Goal: Task Accomplishment & Management: Use online tool/utility

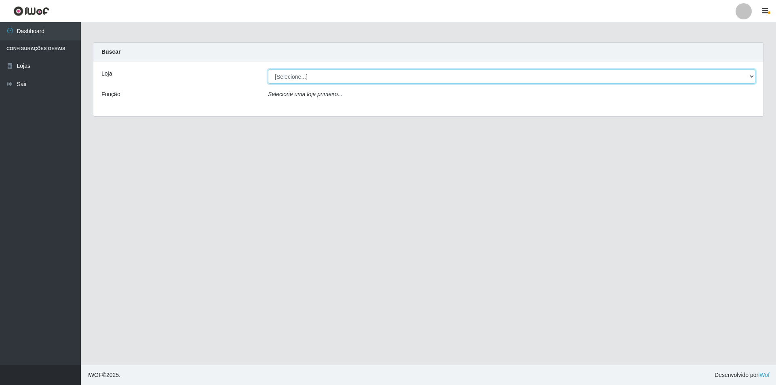
click at [335, 75] on select "[Selecione...] Extrabom - Loja 01 Centro de Distribuição" at bounding box center [511, 76] width 487 height 14
select select "435"
click at [268, 69] on select "[Selecione...] Extrabom - Loja 01 Centro de Distribuição" at bounding box center [511, 76] width 487 height 14
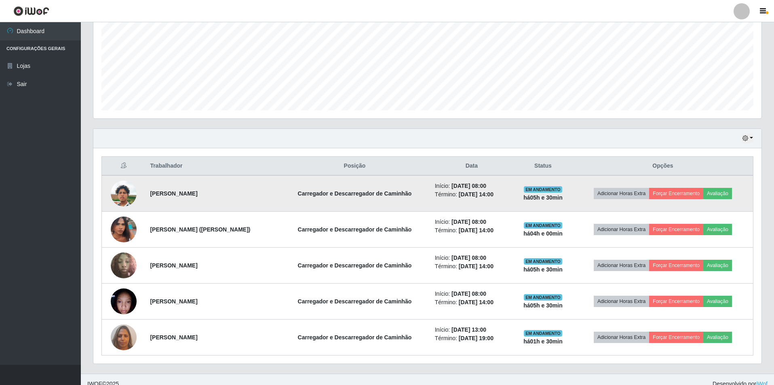
scroll to position [187, 0]
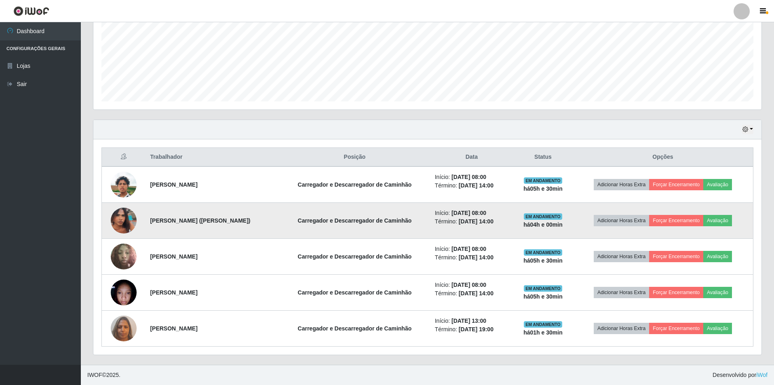
click at [250, 219] on strong "Henrique Gustavo de Souza Dos Santos (Aysha Santos)" at bounding box center [200, 220] width 100 height 6
click at [728, 223] on button "Avaliação" at bounding box center [717, 220] width 29 height 11
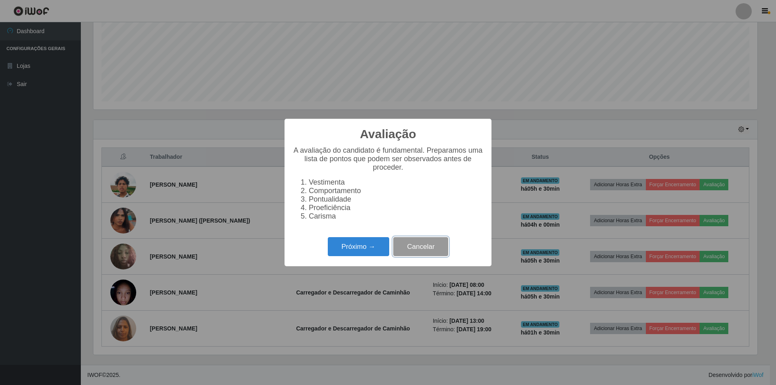
click at [434, 249] on button "Cancelar" at bounding box center [420, 246] width 55 height 19
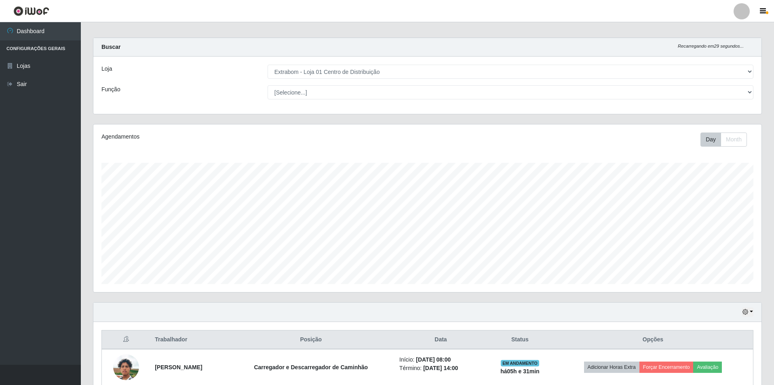
scroll to position [0, 0]
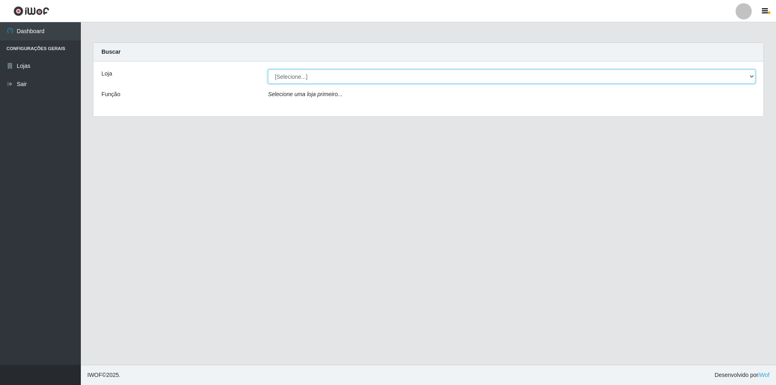
click at [304, 76] on select "[Selecione...] Extrabom - Loja 01 Centro de Distribuição" at bounding box center [511, 76] width 487 height 14
select select "435"
click at [268, 69] on select "[Selecione...] Extrabom - Loja 01 Centro de Distribuição" at bounding box center [511, 76] width 487 height 14
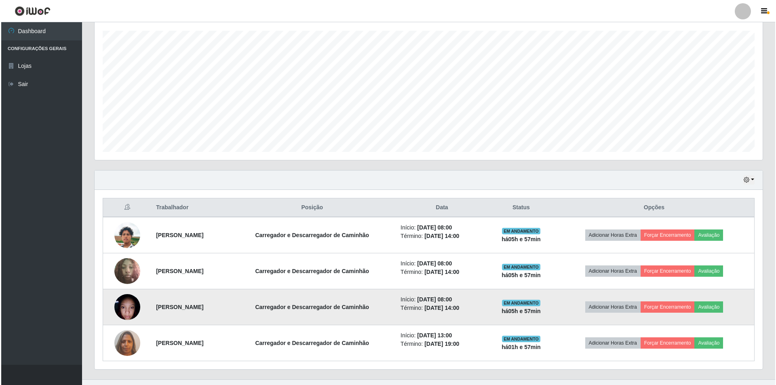
scroll to position [151, 0]
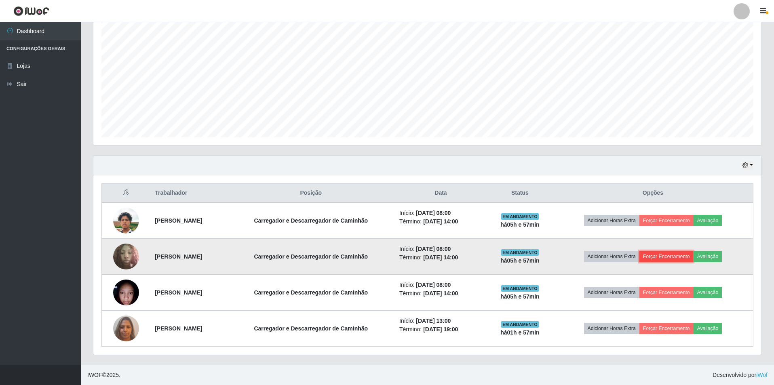
click at [693, 257] on button "Forçar Encerramento" at bounding box center [666, 256] width 54 height 11
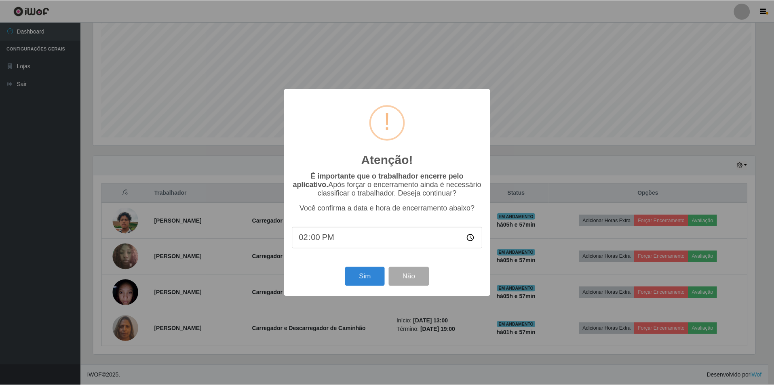
scroll to position [168, 664]
type input "15:00"
click at [368, 286] on button "Sim" at bounding box center [365, 276] width 39 height 19
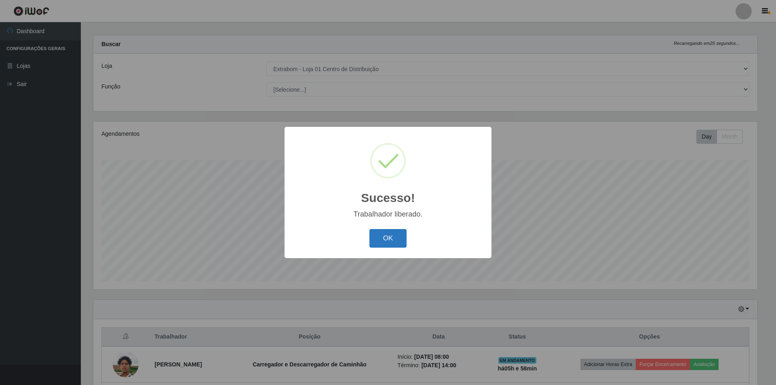
click at [400, 236] on button "OK" at bounding box center [388, 238] width 38 height 19
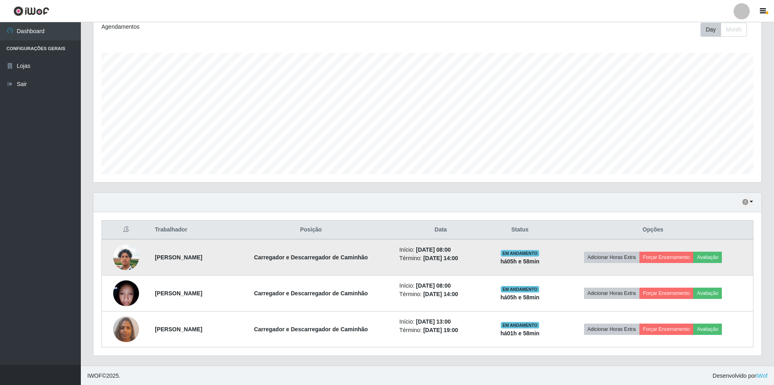
scroll to position [116, 0]
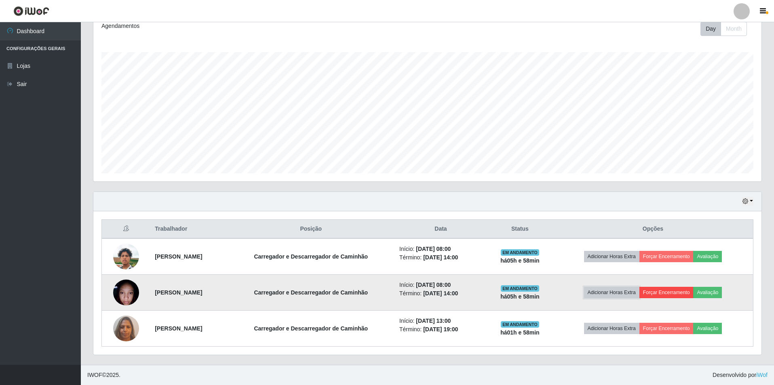
drag, startPoint x: 607, startPoint y: 289, endPoint x: 695, endPoint y: 291, distance: 88.1
click at [700, 291] on td "Adicionar Horas Extra Forçar Encerramento Avaliação" at bounding box center [653, 293] width 200 height 36
click at [693, 291] on button "Forçar Encerramento" at bounding box center [666, 292] width 54 height 11
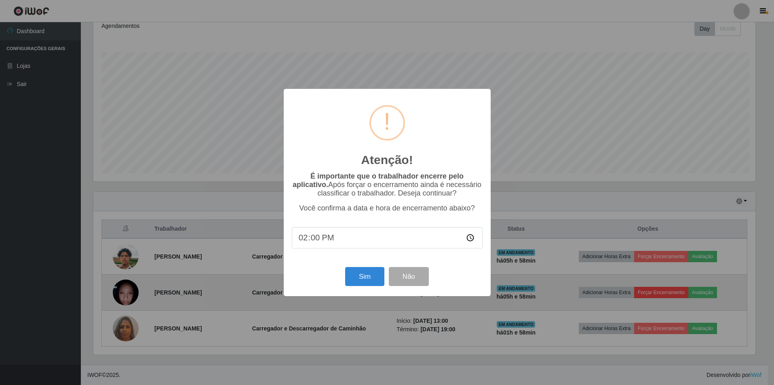
scroll to position [168, 664]
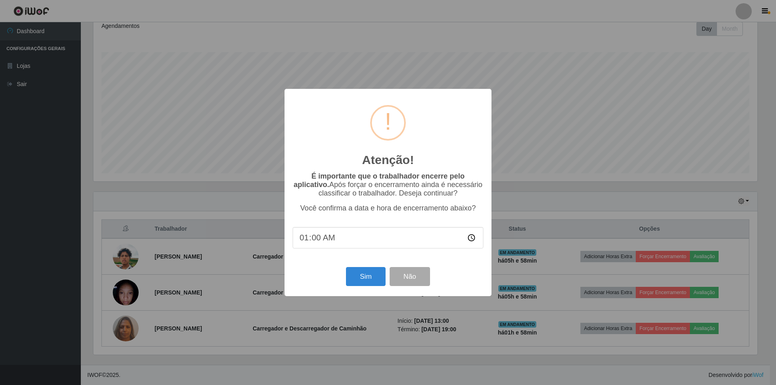
type input "15:00"
click at [363, 277] on button "Sim" at bounding box center [365, 276] width 39 height 19
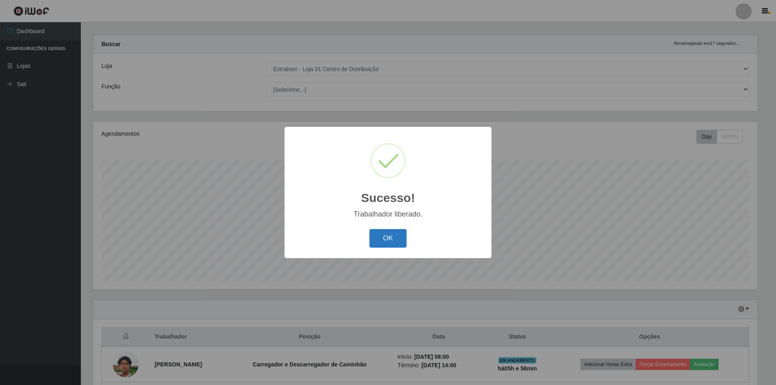
click at [397, 244] on button "OK" at bounding box center [388, 238] width 38 height 19
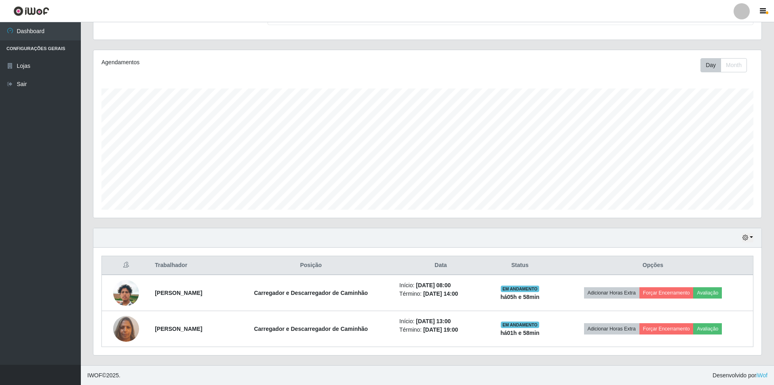
scroll to position [80, 0]
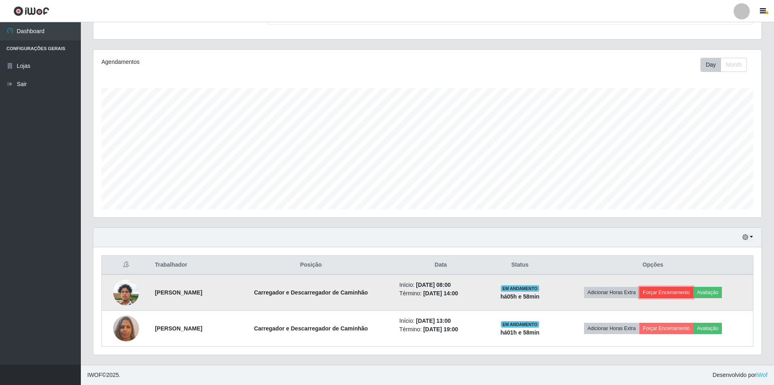
click at [682, 291] on button "Forçar Encerramento" at bounding box center [666, 292] width 54 height 11
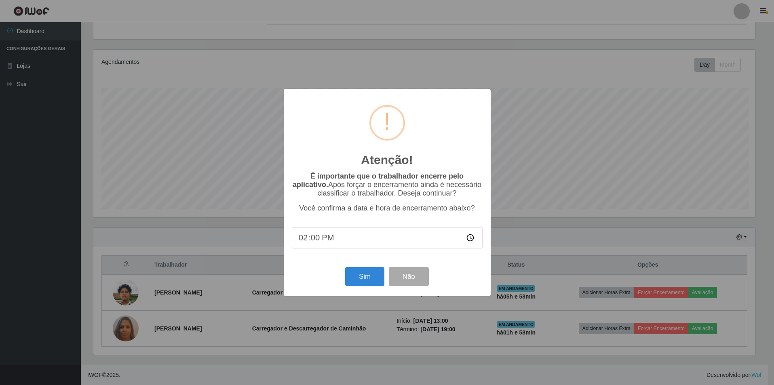
scroll to position [168, 664]
type input "15:00"
click at [363, 279] on button "Sim" at bounding box center [365, 276] width 39 height 19
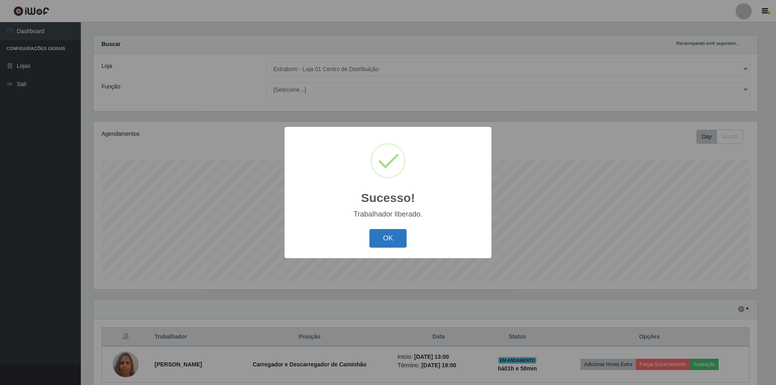
click at [386, 236] on button "OK" at bounding box center [388, 238] width 38 height 19
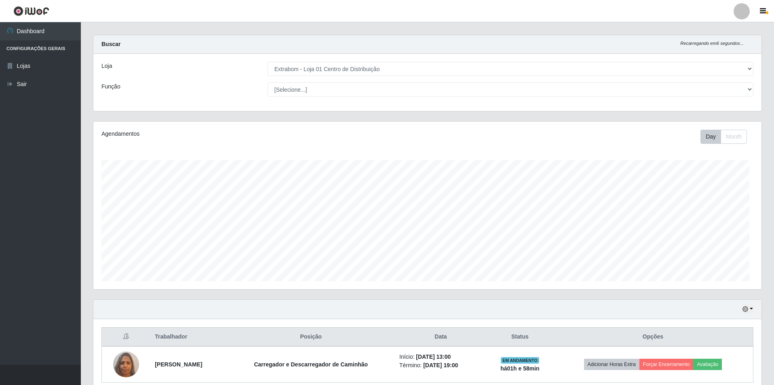
scroll to position [0, 0]
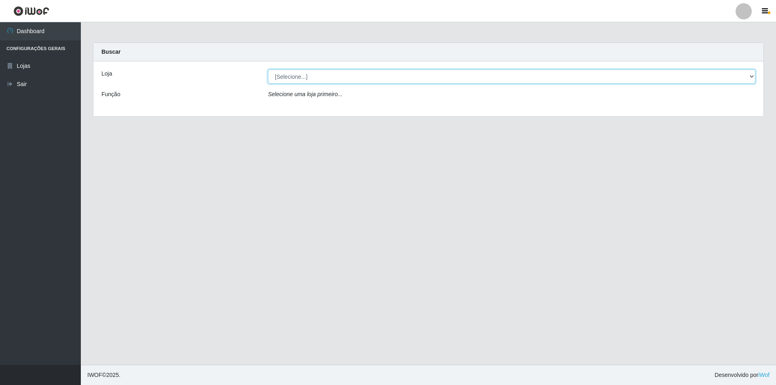
drag, startPoint x: 343, startPoint y: 75, endPoint x: 343, endPoint y: 80, distance: 5.7
click at [343, 75] on select "[Selecione...] Extrabom - Loja 01 Centro de Distribuição" at bounding box center [511, 76] width 487 height 14
select select "435"
click at [268, 69] on select "[Selecione...] Extrabom - Loja 01 Centro de Distribuição" at bounding box center [511, 76] width 487 height 14
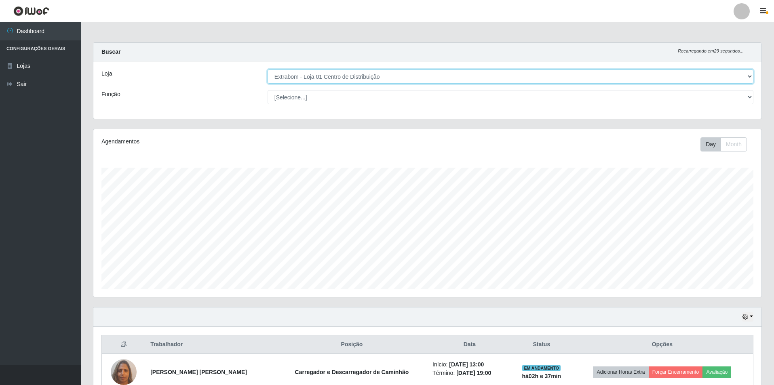
scroll to position [44, 0]
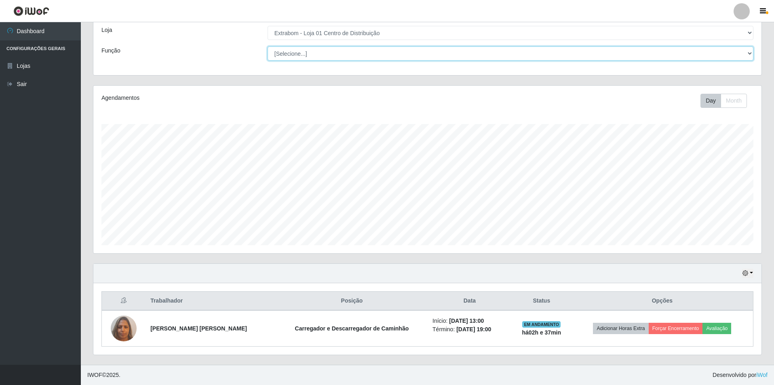
click at [286, 51] on select "[Selecione...] Carregador e Descarregador de Caminhão Carregador e Descarregado…" at bounding box center [510, 53] width 486 height 14
click at [286, 50] on select "[Selecione...] Carregador e Descarregador de Caminhão Carregador e Descarregado…" at bounding box center [510, 53] width 486 height 14
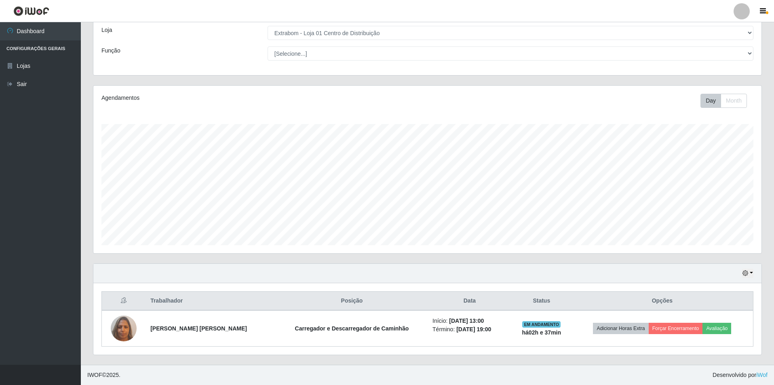
click at [761, 17] on header "Perfil Alterar Senha Sair" at bounding box center [387, 11] width 774 height 22
click at [734, 101] on button "Month" at bounding box center [733, 101] width 26 height 14
